Goal: Find specific page/section: Find specific page/section

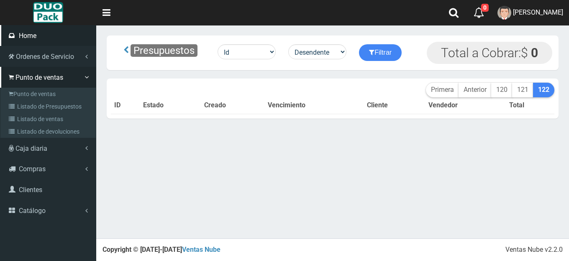
scroll to position [937, 0]
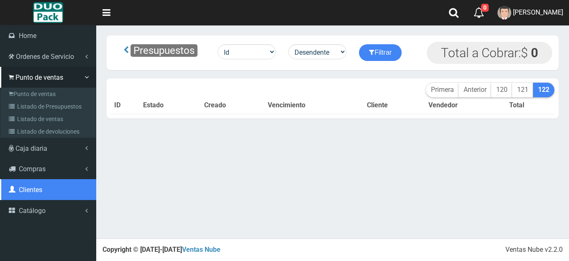
click at [28, 188] on span "Clientes" at bounding box center [30, 190] width 23 height 8
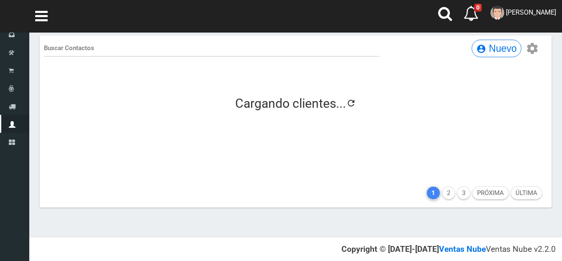
scroll to position [937, 0]
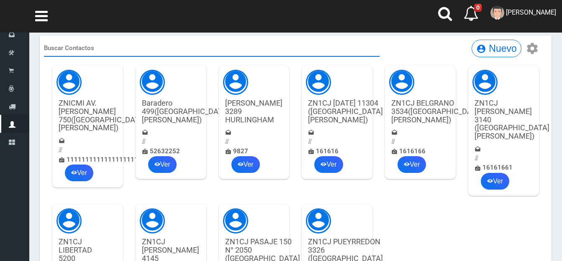
click at [74, 47] on input "text" at bounding box center [212, 48] width 336 height 17
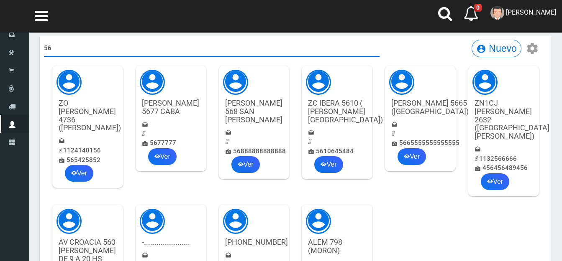
type input "5"
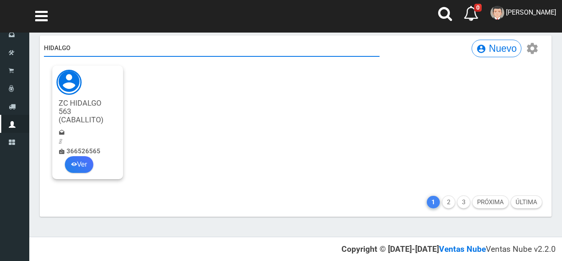
type input "HIDALGO"
click at [79, 165] on link "Ver" at bounding box center [79, 164] width 28 height 17
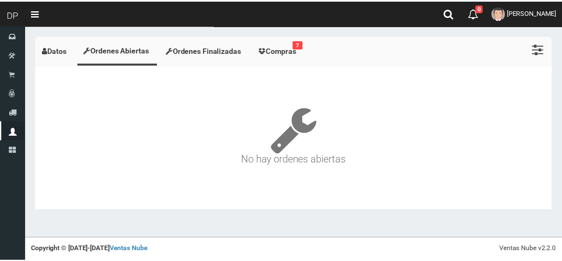
scroll to position [937, 0]
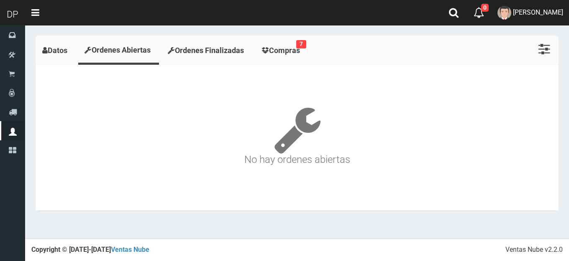
click at [203, 50] on span "Ordenes Finalizadas" at bounding box center [209, 50] width 69 height 9
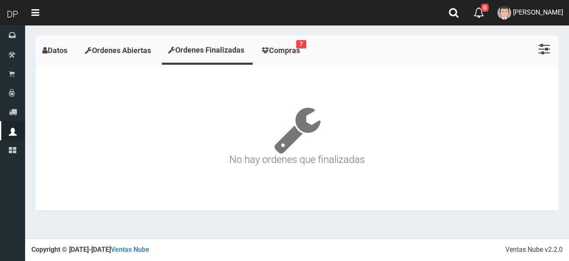
click at [288, 50] on span "Compras" at bounding box center [284, 50] width 31 height 9
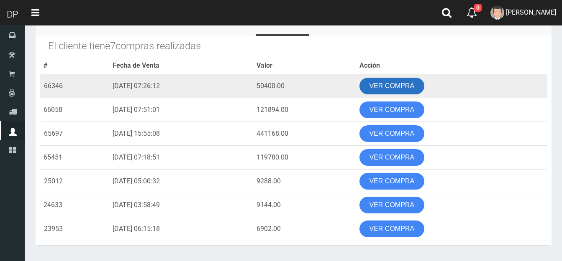
scroll to position [0, 0]
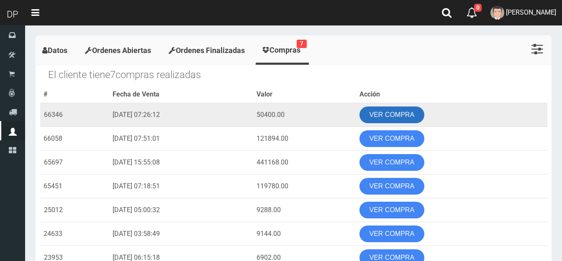
click at [395, 117] on link "VER COMPRA" at bounding box center [391, 115] width 65 height 17
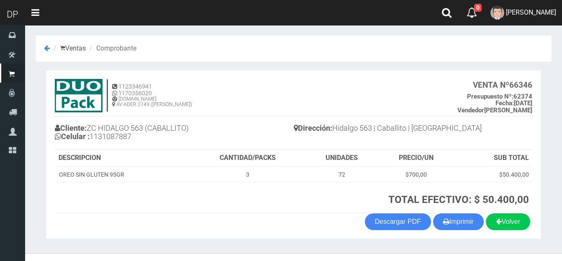
scroll to position [937, 0]
drag, startPoint x: 93, startPoint y: 135, endPoint x: 130, endPoint y: 133, distance: 36.9
type textarea "1131087887"
click at [136, 135] on h4 "Cliente: ZC HIDALGO 563 (CABALLITO) Celular : 1131087887" at bounding box center [174, 133] width 239 height 23
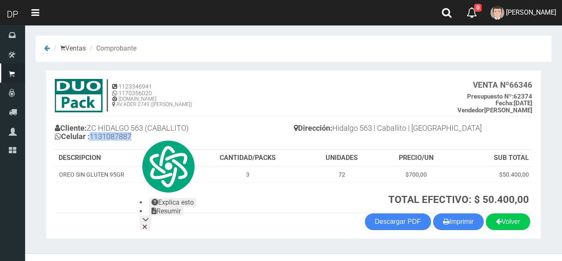
copy h4 "1131087887"
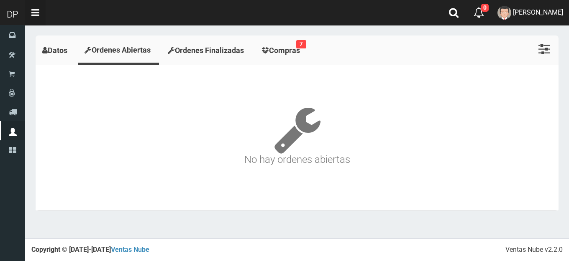
scroll to position [937, 0]
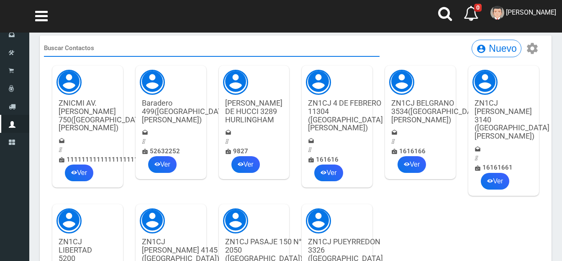
scroll to position [937, 0]
click at [96, 53] on input "text" at bounding box center [212, 48] width 336 height 17
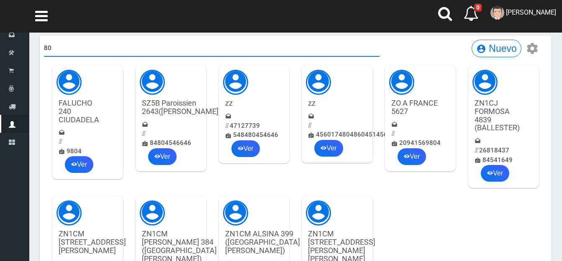
type input "8"
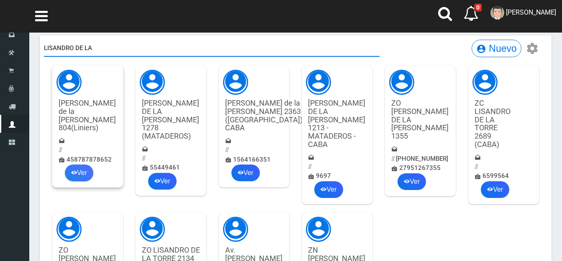
type input "LISANDRO DE LA"
click at [80, 165] on link "Ver" at bounding box center [79, 173] width 28 height 17
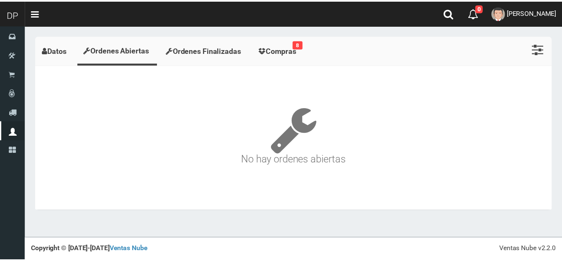
scroll to position [937, 0]
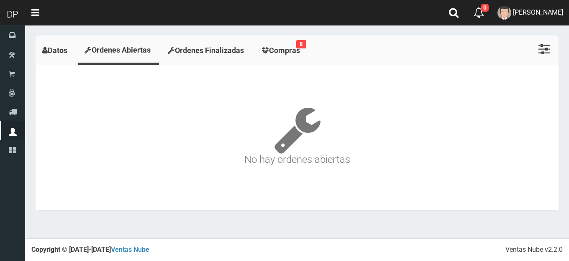
click at [283, 47] on span "Compras" at bounding box center [284, 50] width 31 height 9
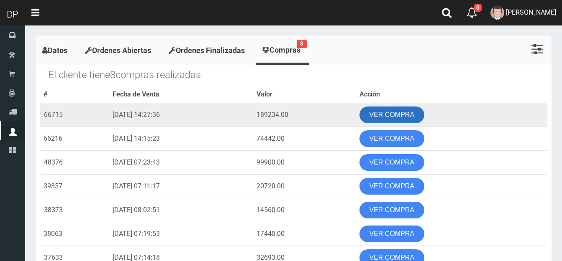
click at [418, 117] on link "VER COMPRA" at bounding box center [391, 115] width 65 height 17
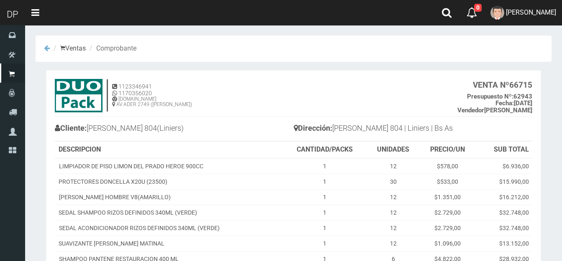
click at [44, 48] on icon at bounding box center [47, 48] width 6 height 7
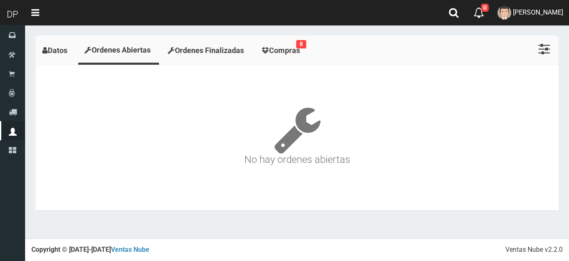
scroll to position [937, 0]
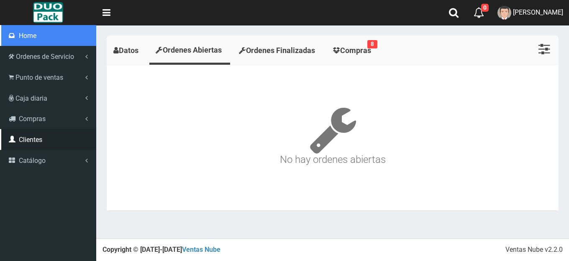
click at [24, 38] on span "Home" at bounding box center [28, 36] width 18 height 8
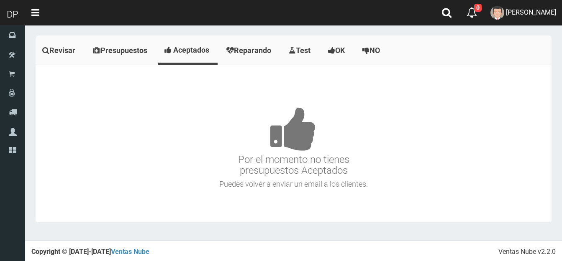
scroll to position [937, 0]
